Goal: Use online tool/utility

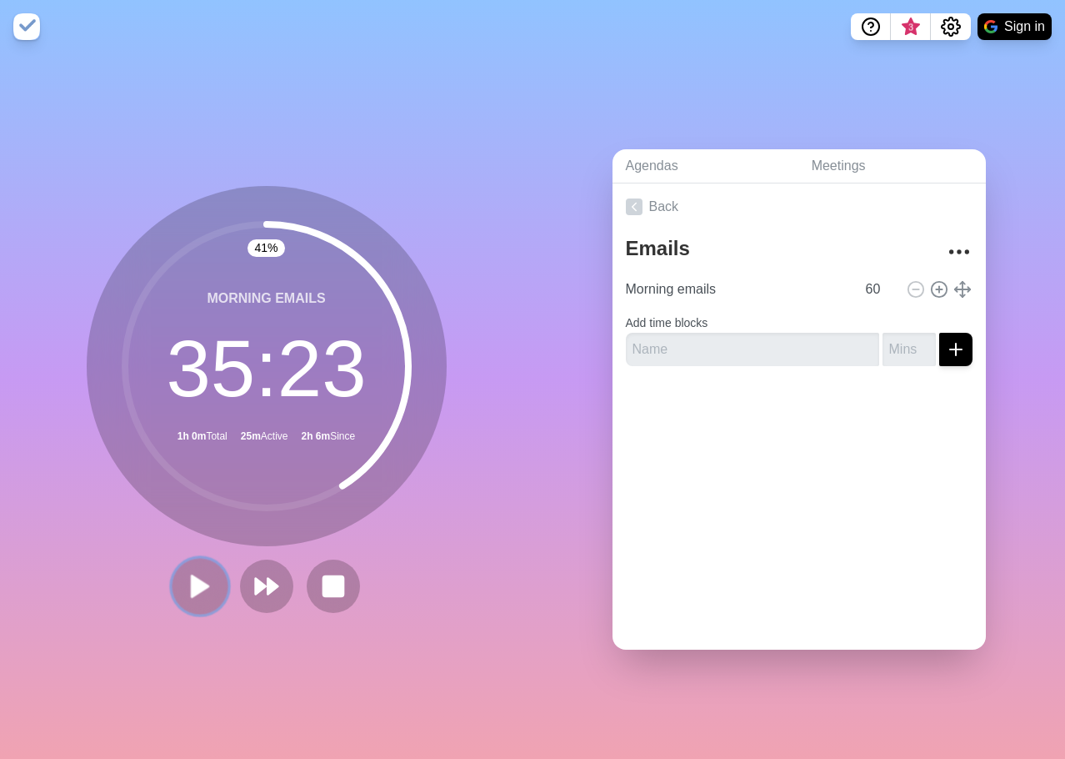
click at [193, 585] on polygon at bounding box center [200, 585] width 17 height 21
click at [186, 589] on icon at bounding box center [200, 586] width 28 height 28
click at [192, 575] on polygon at bounding box center [200, 585] width 17 height 21
click at [188, 573] on icon at bounding box center [200, 586] width 27 height 27
click at [194, 579] on polygon at bounding box center [200, 585] width 17 height 21
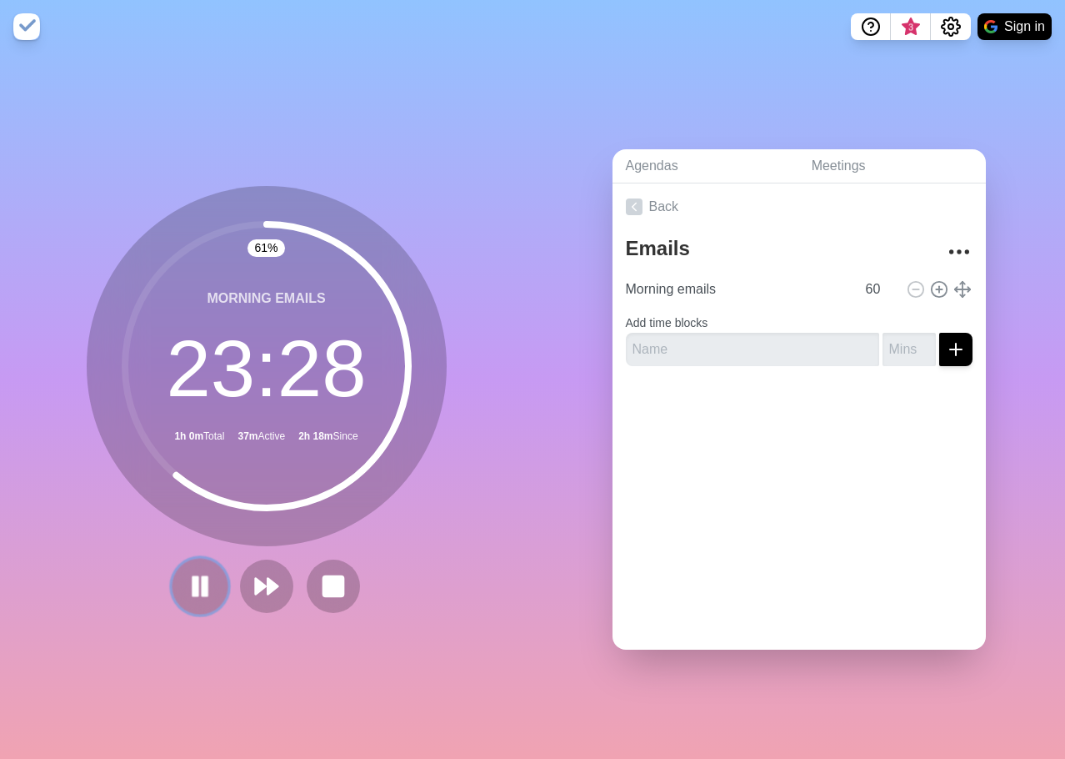
click at [202, 588] on rect at bounding box center [204, 586] width 5 height 18
click at [198, 594] on button at bounding box center [200, 586] width 56 height 56
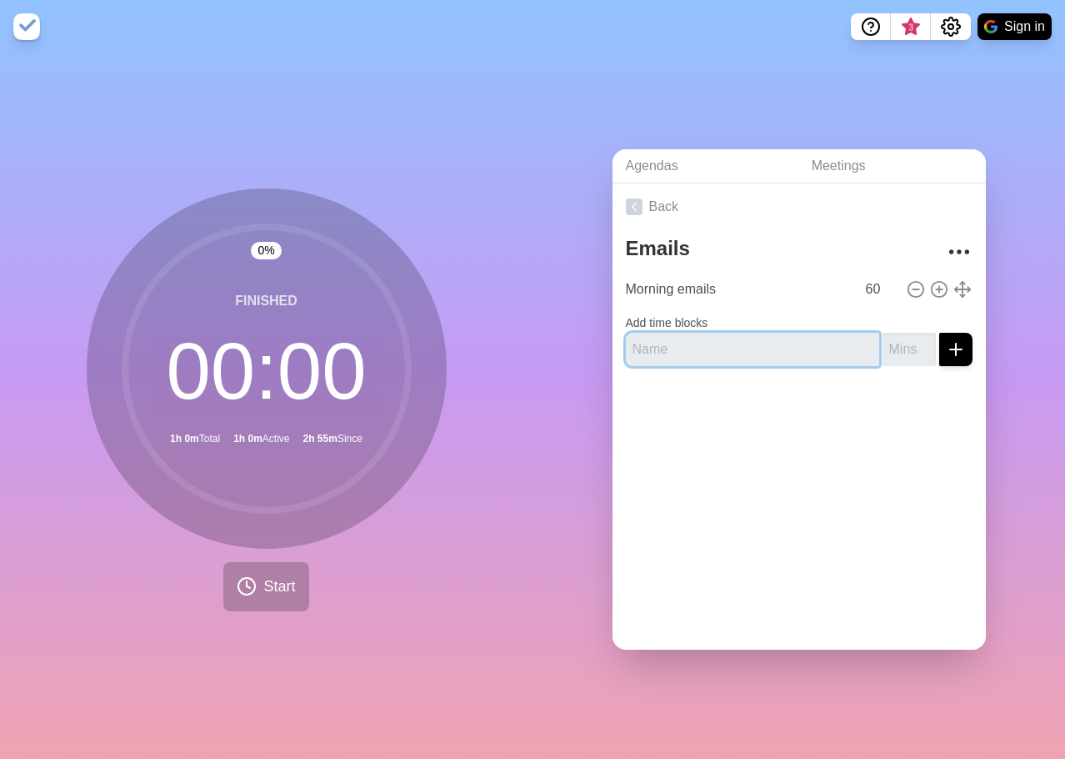
click at [726, 341] on input "text" at bounding box center [752, 349] width 253 height 33
type input "BWT Quick Prez"
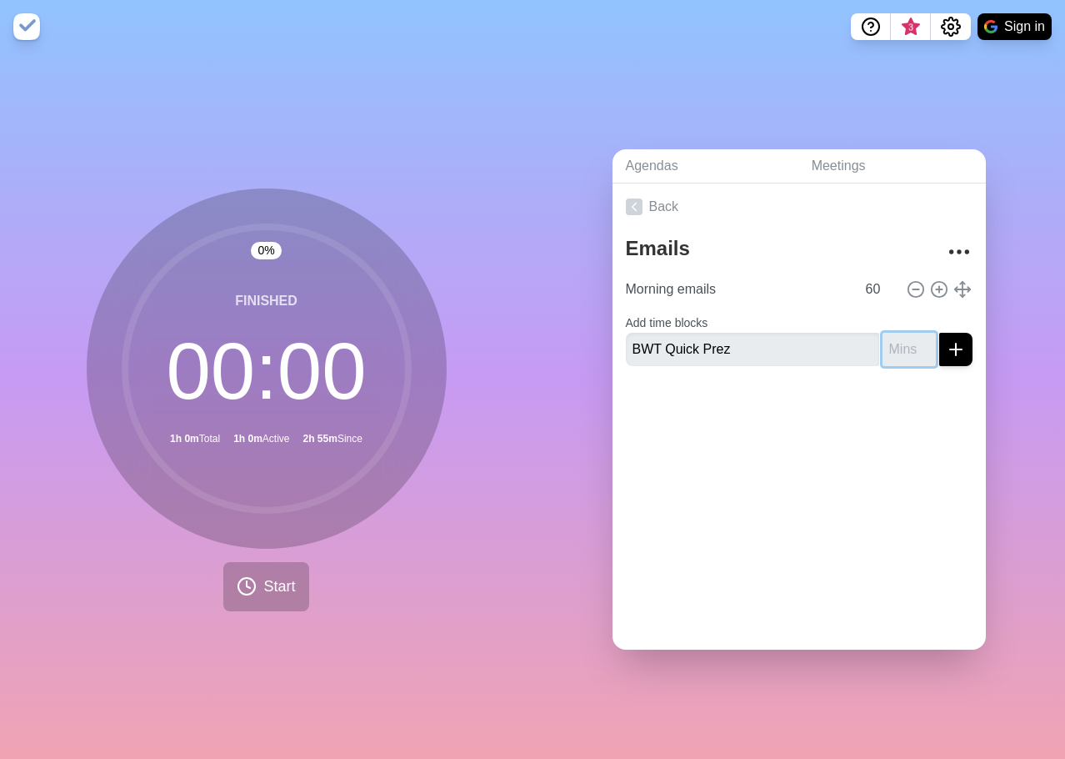
click at [883, 343] on input "number" at bounding box center [909, 349] width 53 height 33
type input "60"
click at [946, 343] on icon "submit" at bounding box center [956, 349] width 20 height 20
